Goal: Task Accomplishment & Management: Complete application form

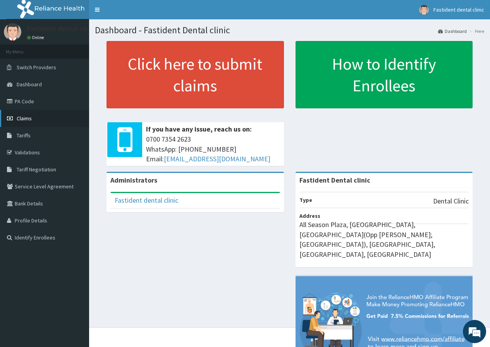
click at [18, 121] on span "Claims" at bounding box center [24, 118] width 15 height 7
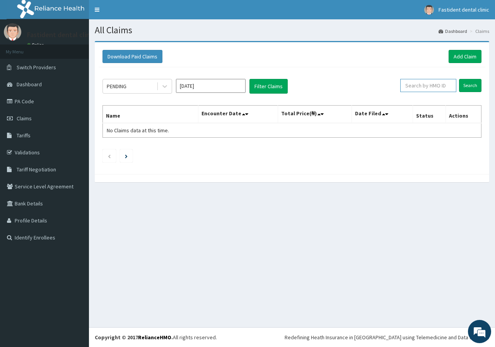
click at [426, 82] on input "text" at bounding box center [429, 85] width 56 height 13
click at [466, 83] on input "Search" at bounding box center [470, 85] width 22 height 13
click at [437, 84] on input "AGO/10028/A" at bounding box center [417, 85] width 50 height 13
type input "AGO/10028/B"
click at [474, 85] on input "Search" at bounding box center [470, 85] width 22 height 13
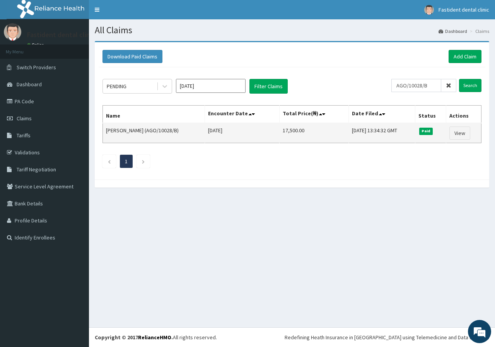
click at [164, 135] on td "Mujeeb Adewole (AGO/10028/B)" at bounding box center [154, 133] width 102 height 20
click at [470, 134] on link "View" at bounding box center [460, 133] width 21 height 13
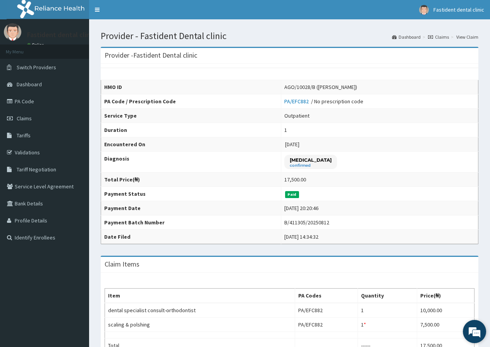
click at [470, 335] on em at bounding box center [474, 331] width 21 height 21
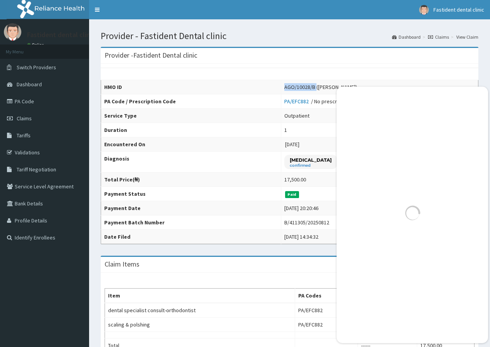
drag, startPoint x: 310, startPoint y: 87, endPoint x: 284, endPoint y: 92, distance: 26.4
click at [284, 92] on td "AGO/10028/B (Mujeeb Adewole)" at bounding box center [379, 87] width 197 height 14
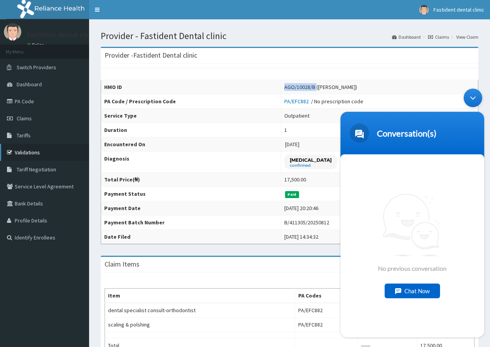
click at [37, 154] on link "Validations" at bounding box center [44, 152] width 89 height 17
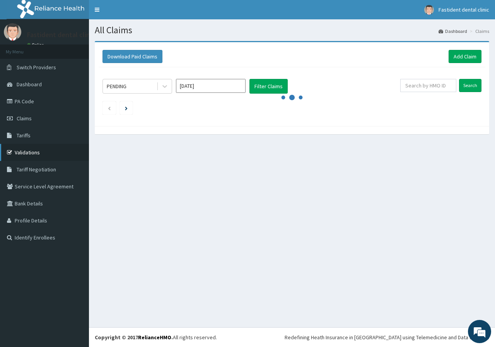
click at [28, 151] on link "Validations" at bounding box center [44, 152] width 89 height 17
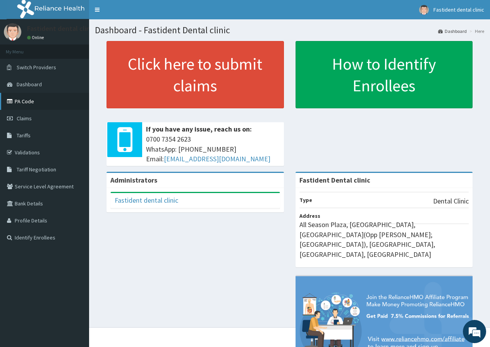
click at [25, 101] on link "PA Code" at bounding box center [44, 101] width 89 height 17
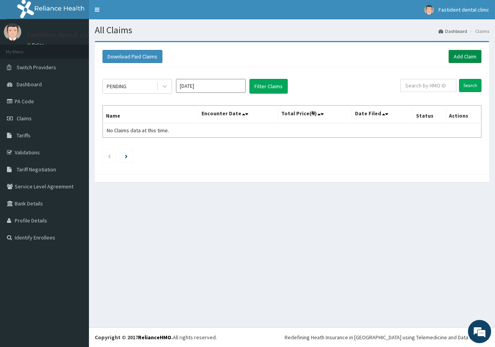
click at [474, 54] on link "Add Claim" at bounding box center [465, 56] width 33 height 13
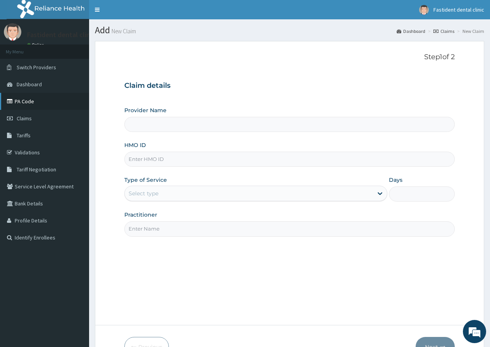
click at [27, 102] on link "PA Code" at bounding box center [44, 101] width 89 height 17
